Goal: Navigation & Orientation: Find specific page/section

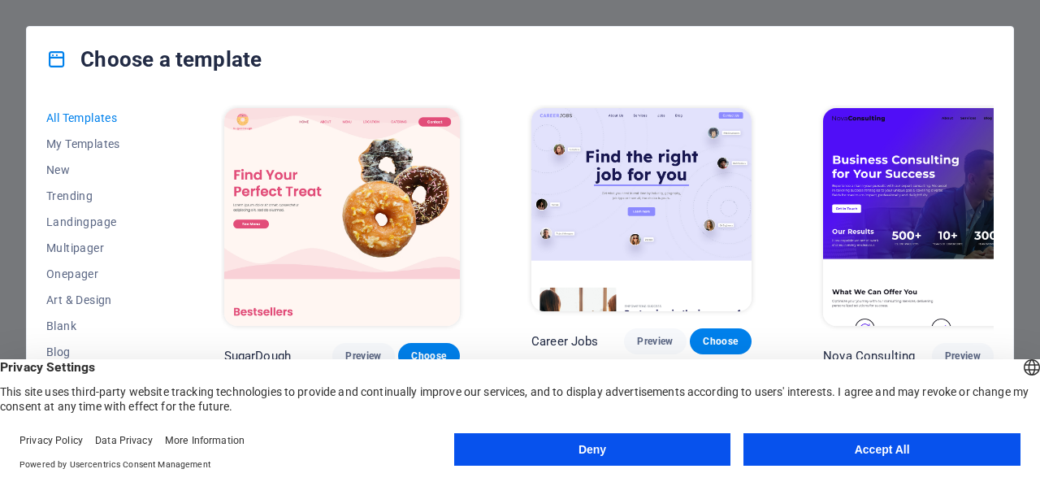
click at [863, 455] on button "Accept All" at bounding box center [881, 449] width 277 height 32
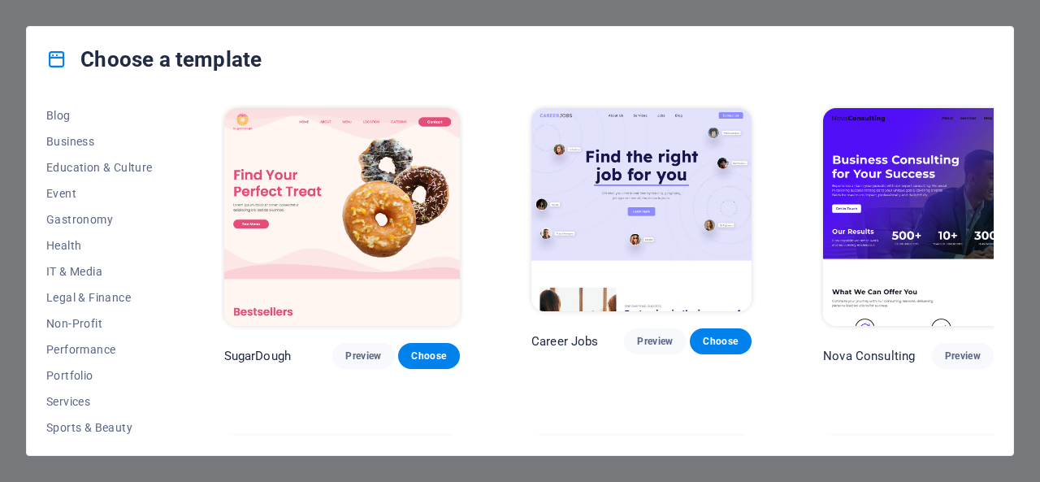
scroll to position [319, 0]
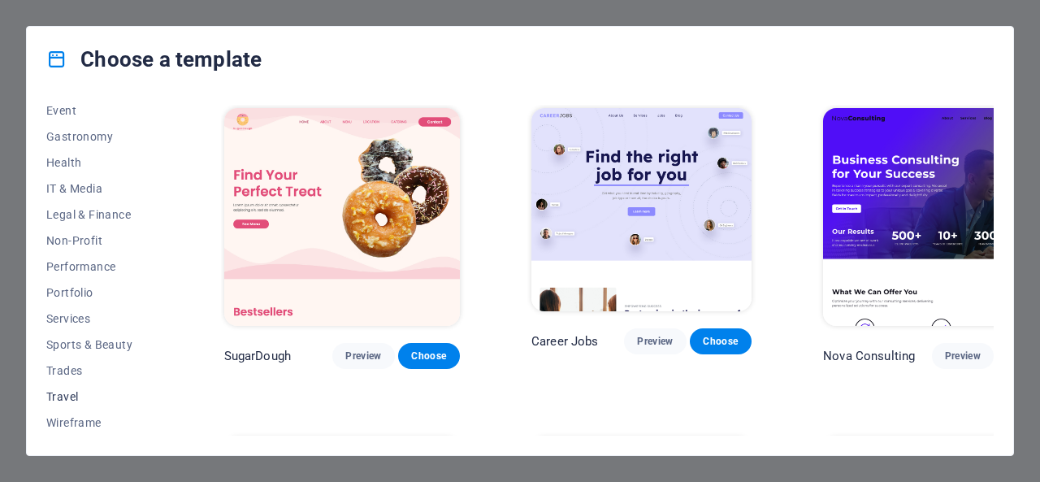
click at [63, 397] on span "Travel" at bounding box center [99, 396] width 106 height 13
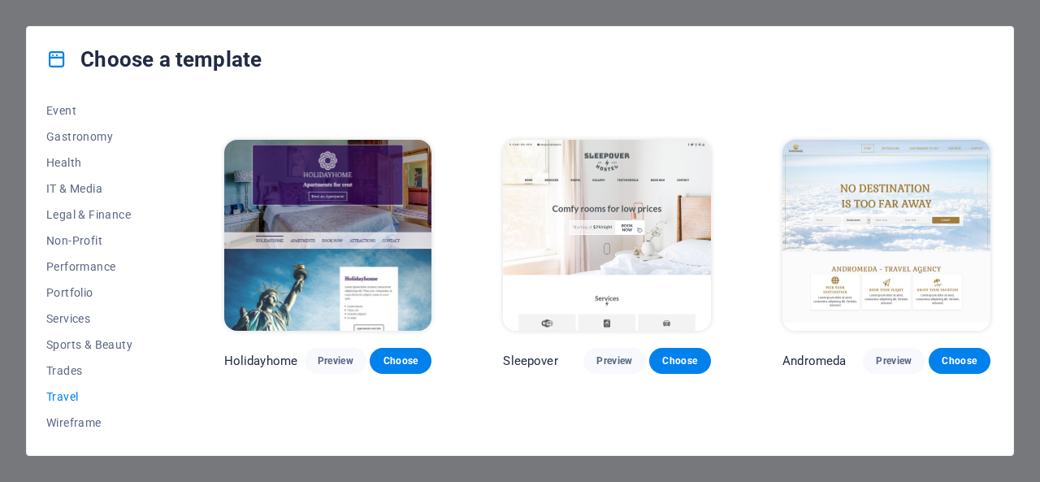
scroll to position [269, 0]
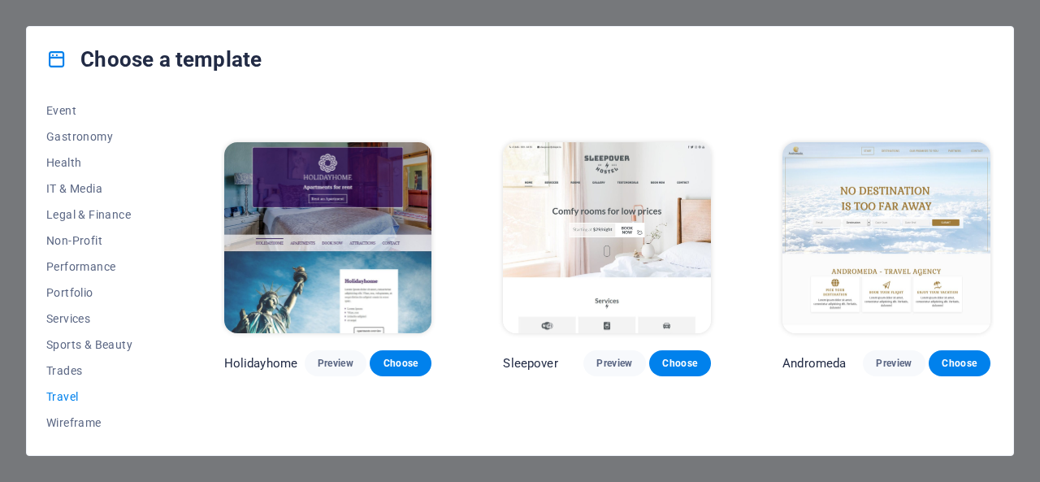
drag, startPoint x: 344, startPoint y: 362, endPoint x: 478, endPoint y: 408, distance: 141.5
click at [478, 408] on div "LumeDeAqua Preview Choose Wanderlust Preview Choose Pesk Preview Choose Holiday…" at bounding box center [607, 257] width 772 height 843
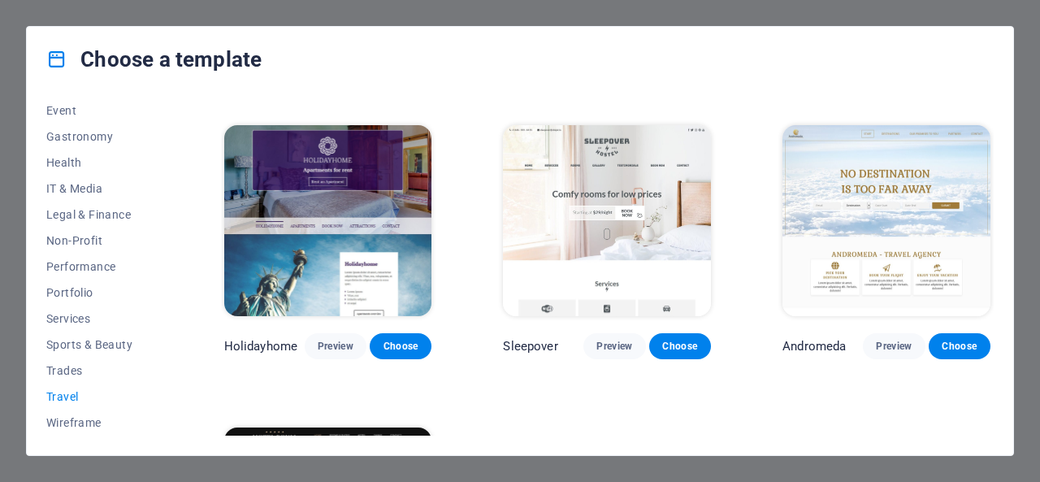
scroll to position [285, 0]
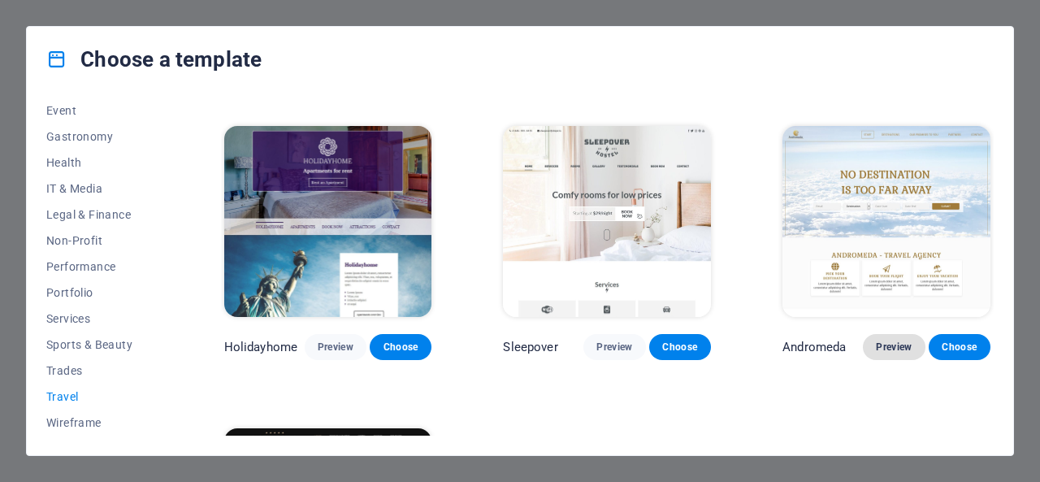
click at [897, 347] on span "Preview" at bounding box center [894, 346] width 36 height 13
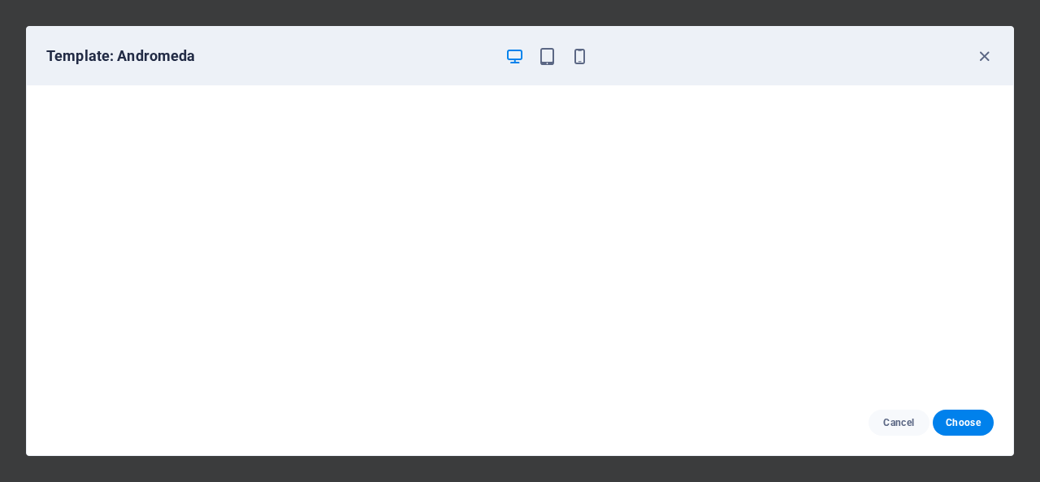
scroll to position [3, 0]
click at [542, 63] on icon "button" at bounding box center [547, 56] width 19 height 19
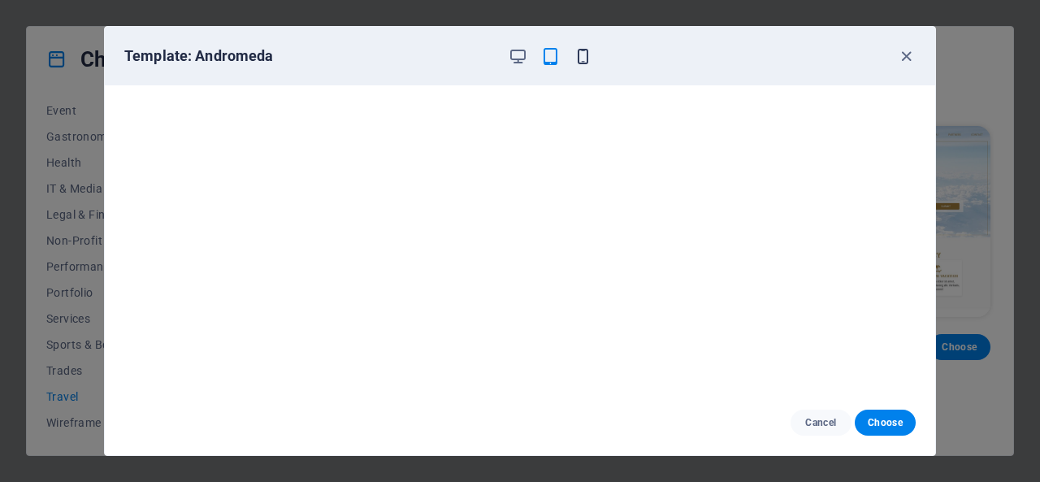
click at [581, 53] on icon "button" at bounding box center [582, 56] width 19 height 19
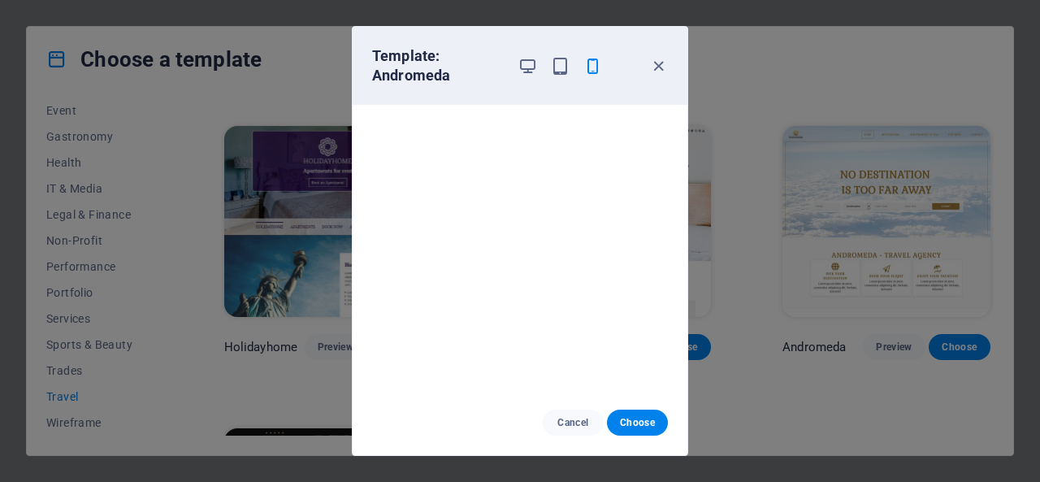
click at [665, 52] on div "Template: Andromeda" at bounding box center [519, 66] width 335 height 78
click at [660, 63] on icon "button" at bounding box center [658, 66] width 19 height 19
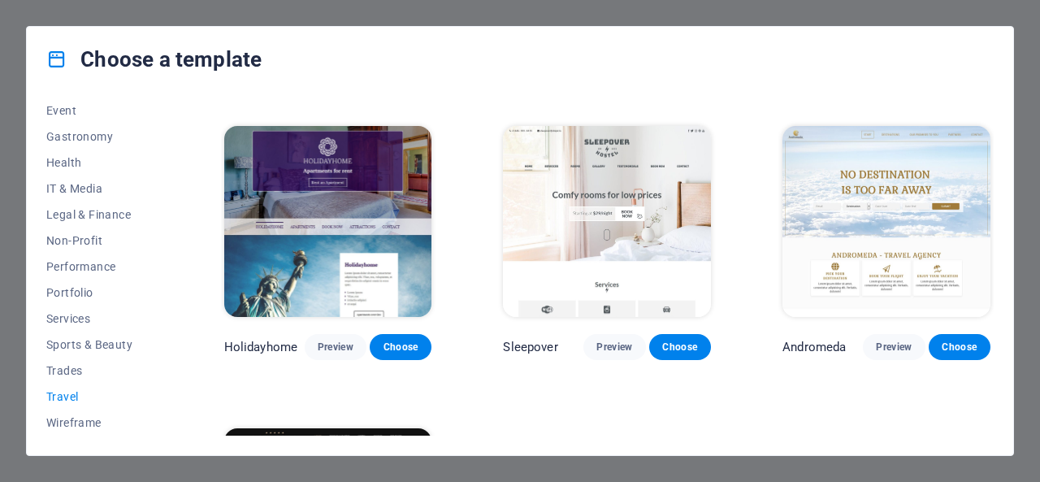
drag, startPoint x: 351, startPoint y: 347, endPoint x: 409, endPoint y: 386, distance: 70.3
click at [409, 386] on div "LumeDeAqua Preview Choose Wanderlust Preview Choose Pesk Preview Choose Holiday…" at bounding box center [607, 241] width 772 height 843
drag, startPoint x: 387, startPoint y: 348, endPoint x: 346, endPoint y: 386, distance: 55.7
click at [346, 386] on div "LumeDeAqua Preview Choose Wanderlust Preview Choose Pesk Preview Choose Holiday…" at bounding box center [607, 241] width 772 height 843
click at [336, 348] on span "Preview" at bounding box center [336, 346] width 36 height 13
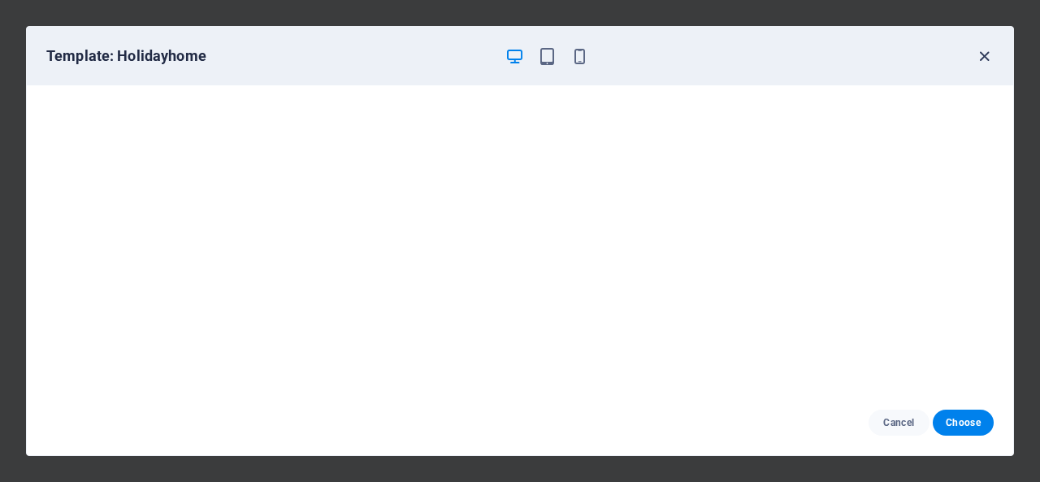
click at [979, 58] on icon "button" at bounding box center [984, 56] width 19 height 19
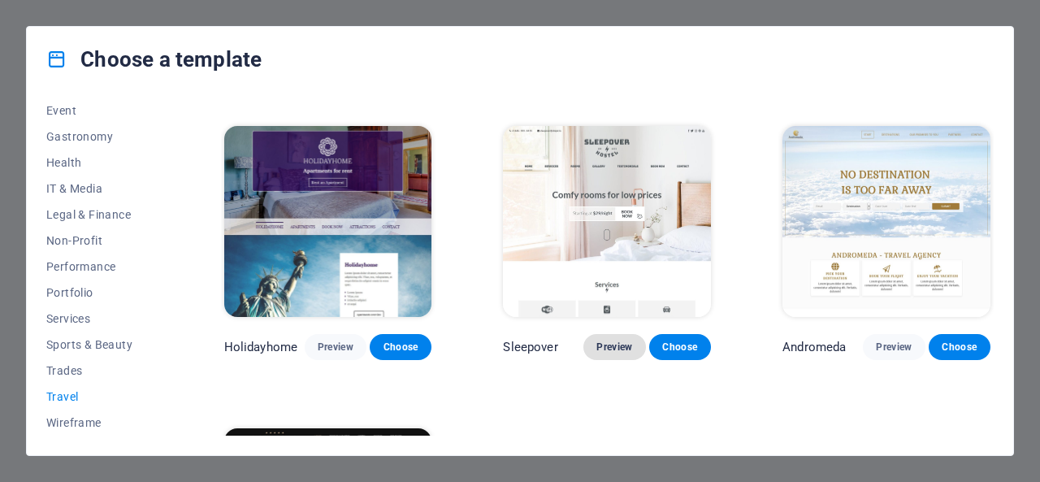
click at [606, 348] on span "Preview" at bounding box center [614, 346] width 36 height 13
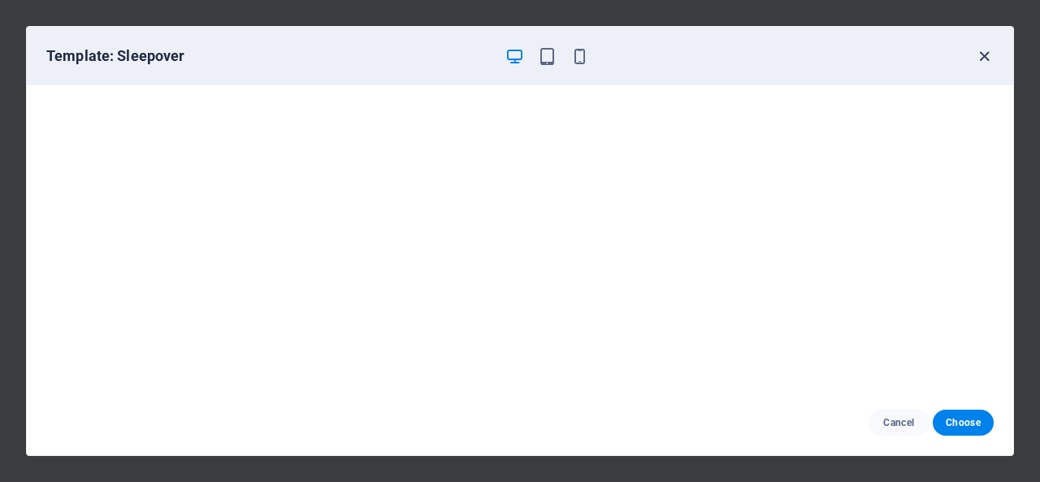
click at [981, 55] on icon "button" at bounding box center [984, 56] width 19 height 19
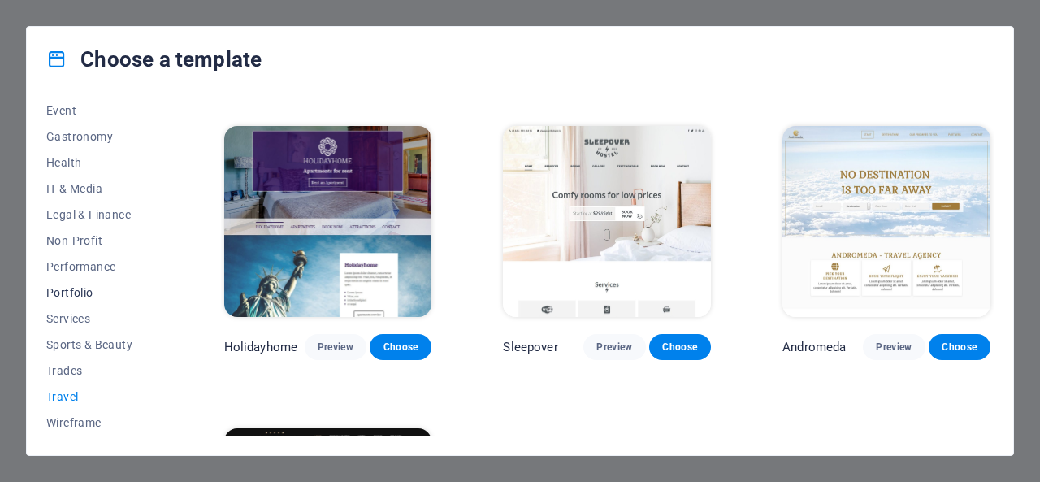
click at [70, 292] on span "Portfolio" at bounding box center [99, 292] width 106 height 13
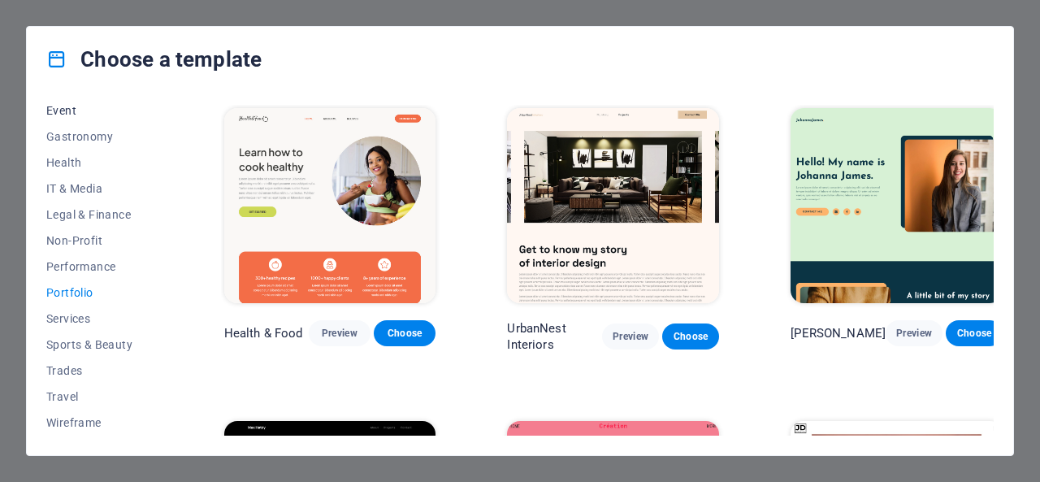
click at [74, 108] on span "Event" at bounding box center [99, 110] width 106 height 13
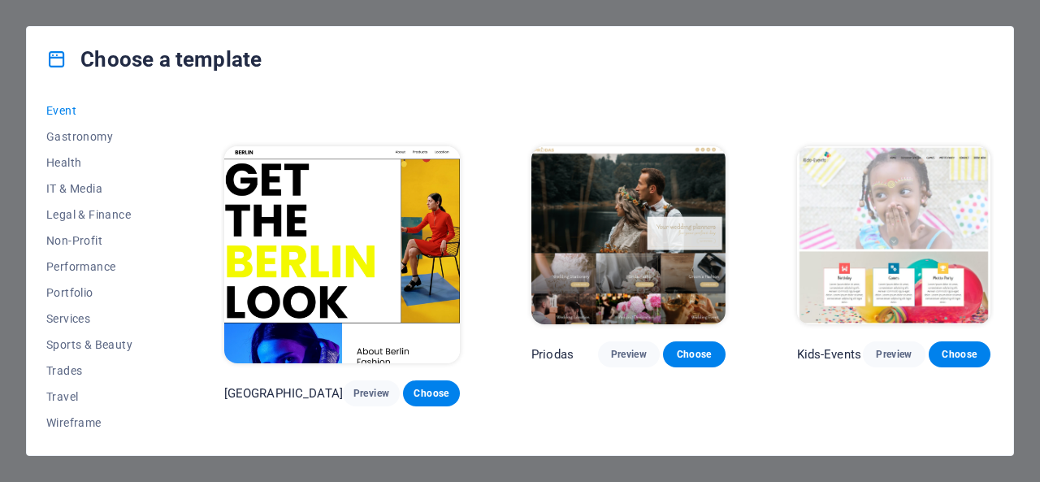
scroll to position [292, 0]
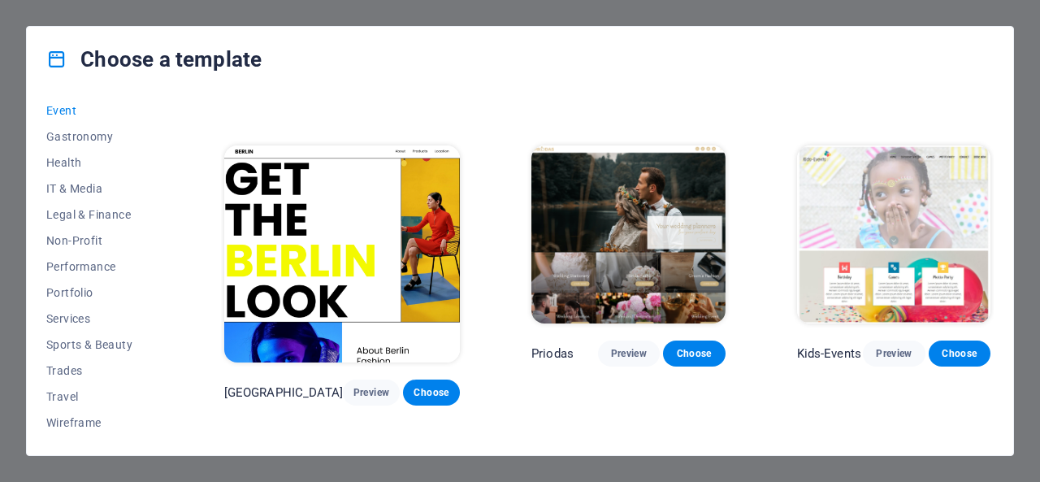
click at [30, 15] on div "Choose a template All Templates My Templates New Trending Landingpage Multipage…" at bounding box center [520, 241] width 1040 height 482
